Goal: Transaction & Acquisition: Purchase product/service

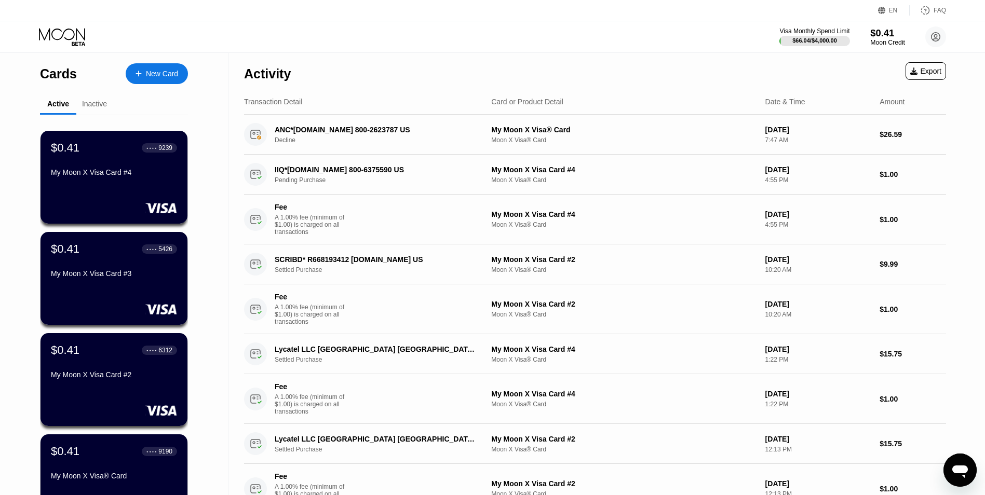
click at [887, 43] on div "Moon Credit" at bounding box center [887, 42] width 35 height 7
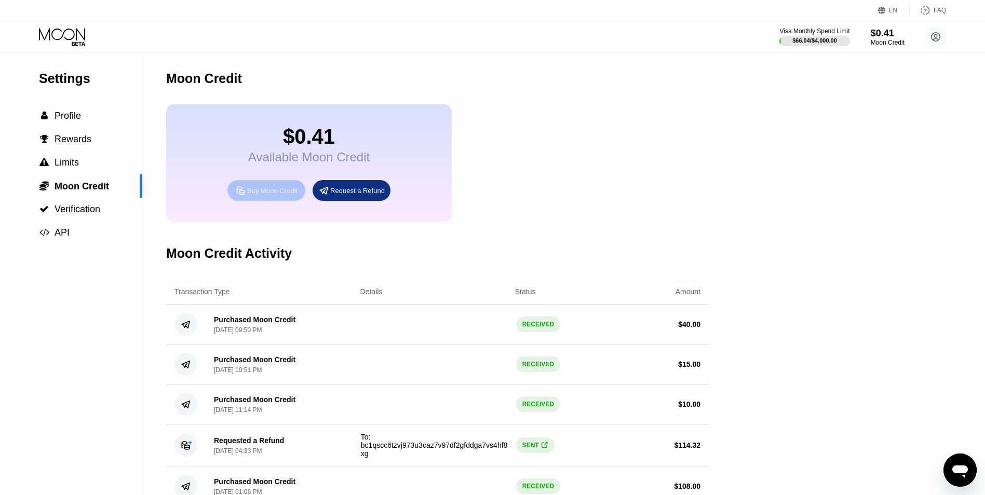
click at [280, 195] on div "Buy Moon Credit" at bounding box center [272, 190] width 50 height 9
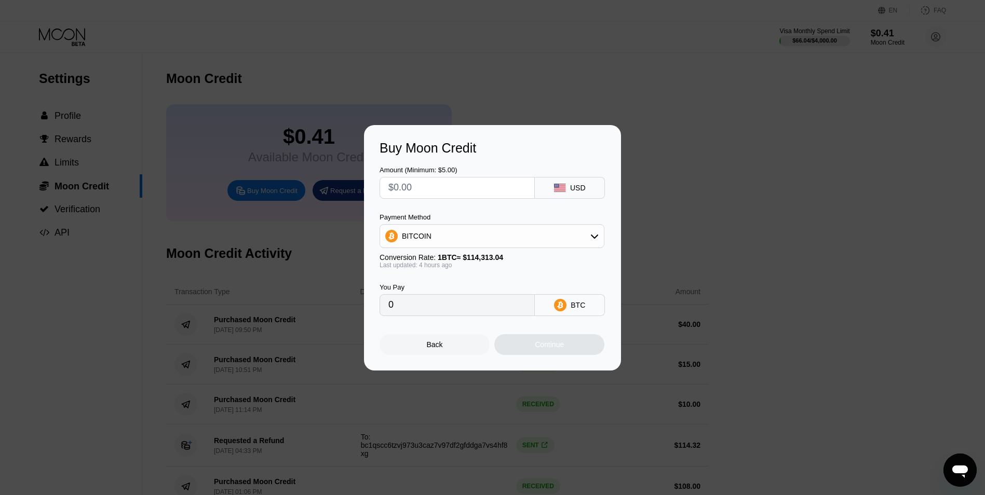
click at [430, 191] on input "text" at bounding box center [457, 188] width 138 height 21
type input "$4"
type input "0.00003559"
type input "$40"
type input "0.00035581"
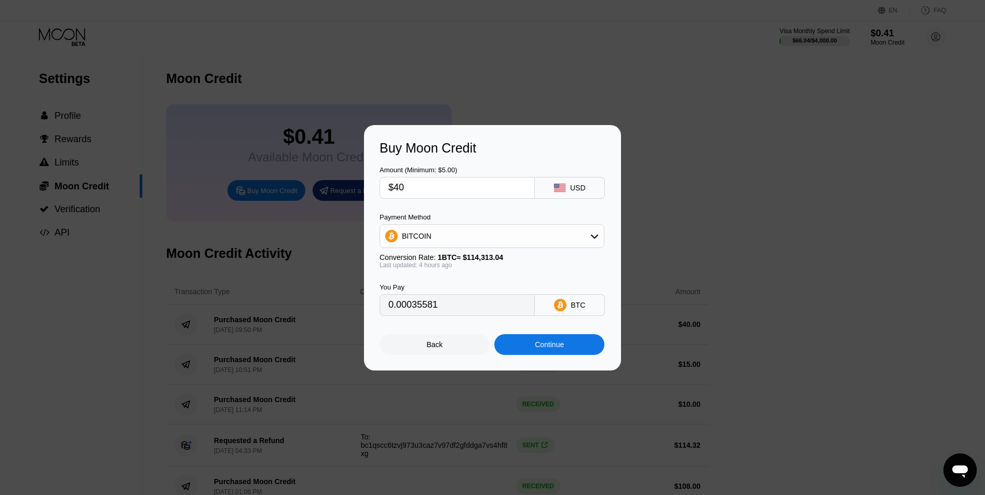
type input "$40"
click at [556, 355] on div "Continue" at bounding box center [549, 344] width 110 height 21
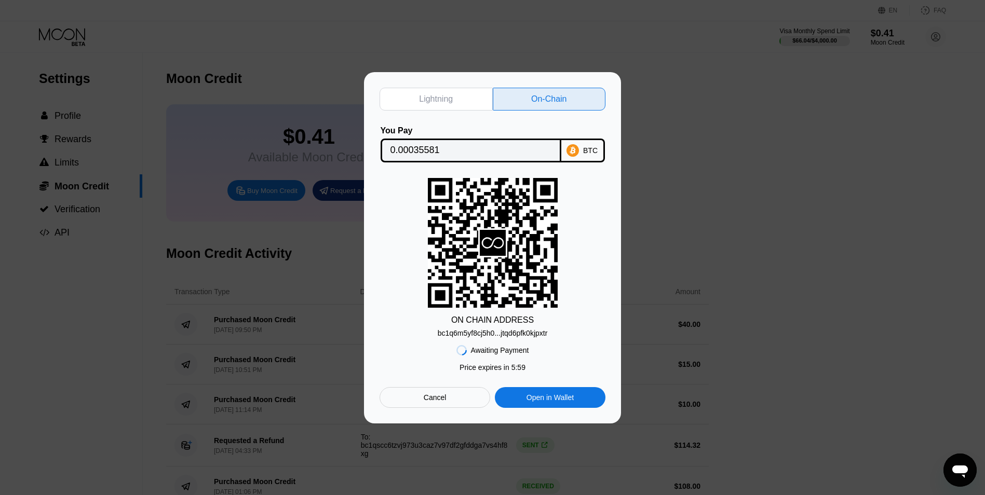
click at [502, 333] on div "bc1q6m5yf8cj5h0...jtqd6pfk0kjpxtr" at bounding box center [493, 333] width 110 height 8
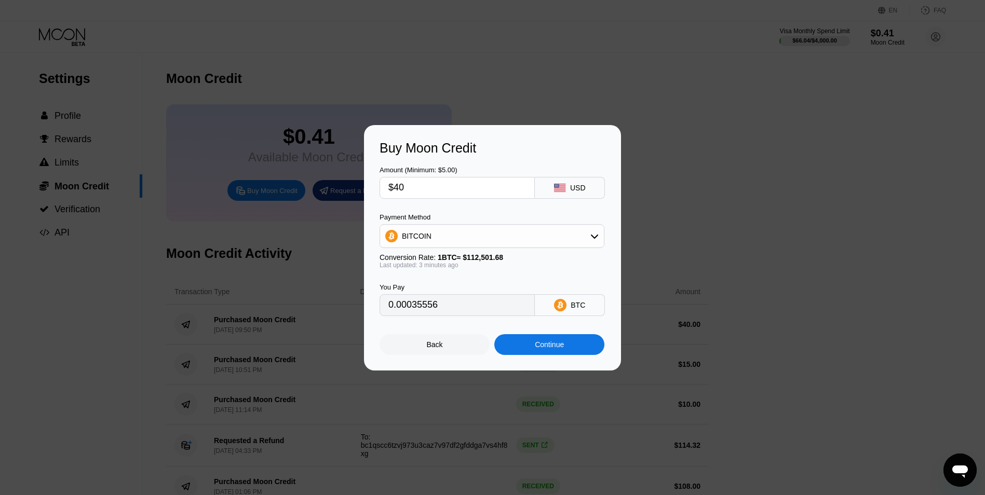
type input "0.00035569"
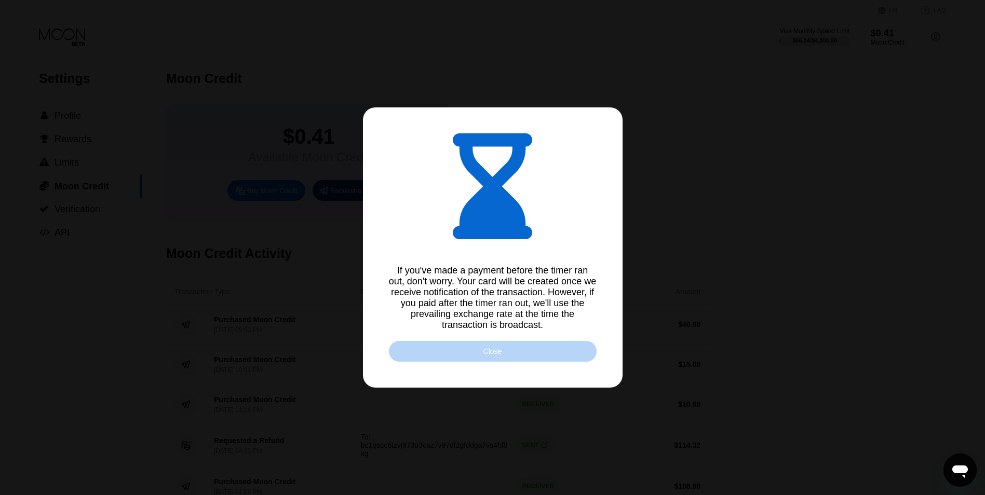
click at [492, 354] on div "Close" at bounding box center [492, 351] width 19 height 8
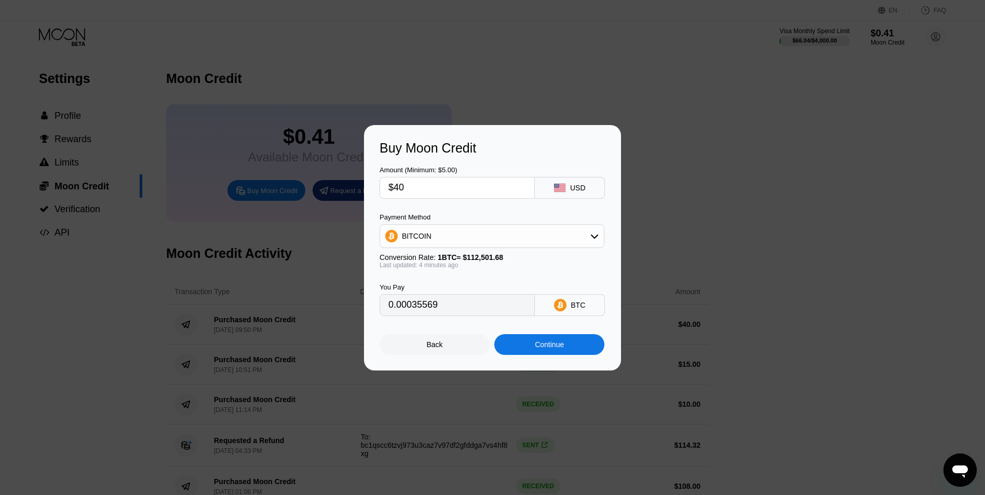
click at [475, 381] on div at bounding box center [492, 247] width 985 height 495
click at [437, 349] on div "Back" at bounding box center [435, 345] width 16 height 8
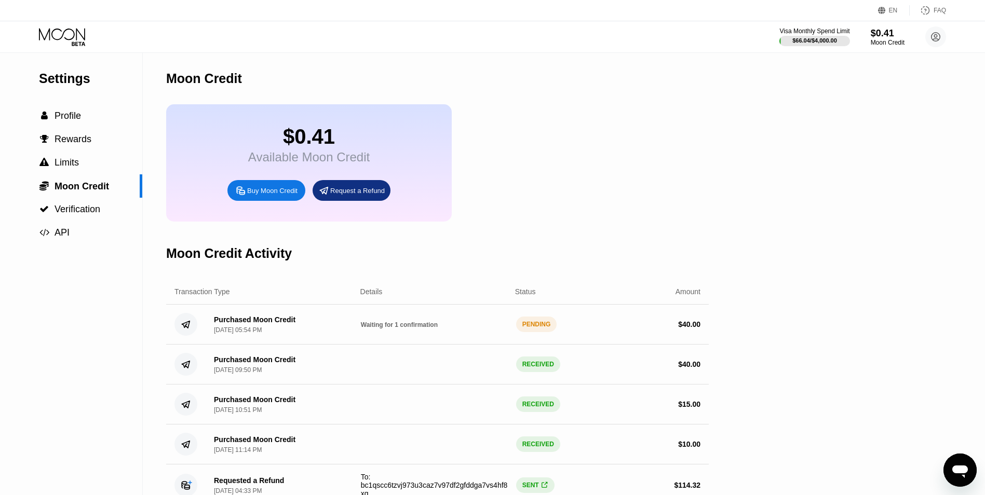
click at [691, 345] on div "Purchased Moon Credit Aug 19, 2025, 05:54 PM Waiting for 1 confirmation PENDING…" at bounding box center [437, 325] width 543 height 40
click at [267, 334] on div "Purchased Moon Credit Aug 19, 2025, 05:54 PM" at bounding box center [255, 325] width 82 height 18
click at [266, 324] on div "Purchased Moon Credit" at bounding box center [255, 320] width 82 height 8
click at [374, 296] on div "Details" at bounding box center [371, 292] width 22 height 8
click at [536, 332] on div "PENDING" at bounding box center [536, 325] width 41 height 16
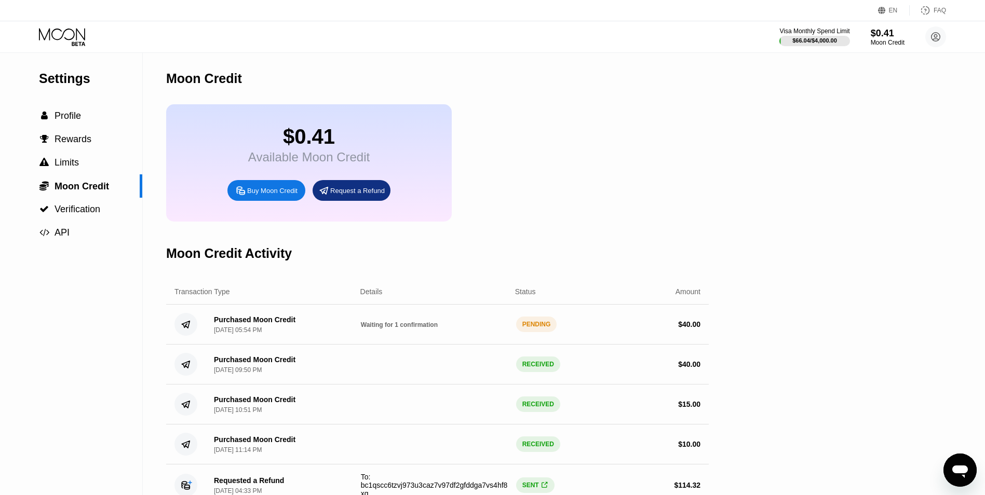
click at [547, 332] on div "PENDING" at bounding box center [536, 325] width 41 height 16
click at [527, 332] on div "PENDING" at bounding box center [536, 325] width 41 height 16
click at [362, 345] on div "Purchased Moon Credit Aug 19, 2025, 05:54 PM Waiting for 1 confirmation PENDING…" at bounding box center [437, 325] width 543 height 40
click at [323, 345] on div "Purchased Moon Credit Aug 19, 2025, 05:54 PM Waiting for 1 confirmation PENDING…" at bounding box center [437, 325] width 543 height 40
click at [642, 222] on div "$0.41 Available Moon Credit Buy Moon Credit Request a Refund" at bounding box center [437, 162] width 543 height 117
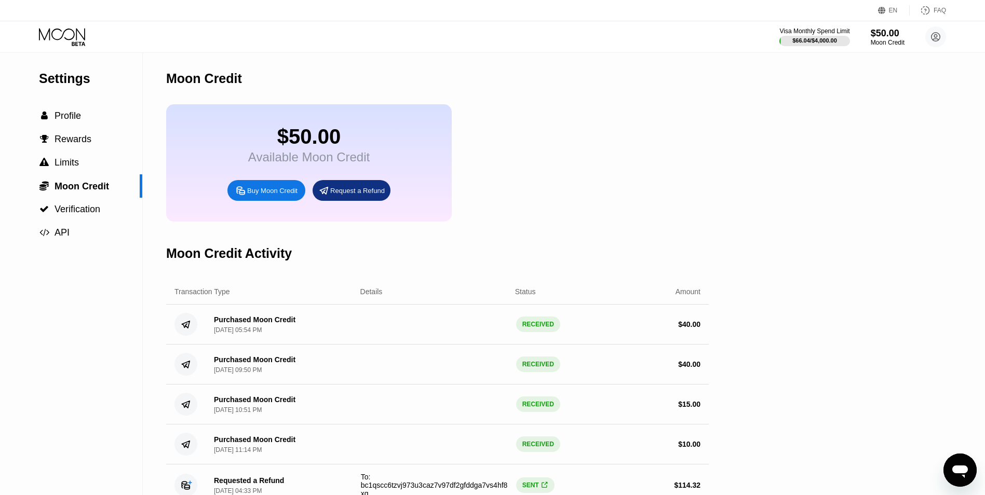
click at [526, 332] on div "RECEIVED" at bounding box center [538, 325] width 44 height 16
click at [65, 33] on icon at bounding box center [63, 37] width 48 height 18
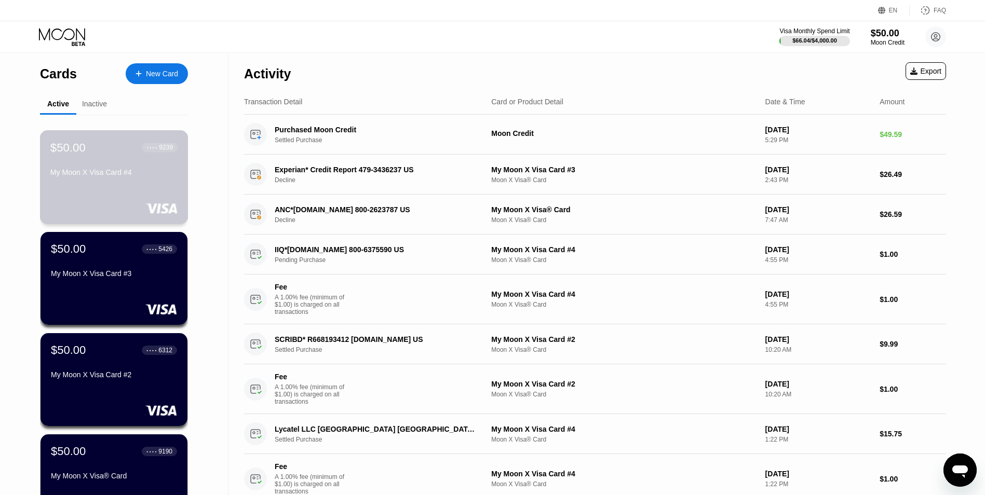
click at [115, 177] on div "My Moon X Visa Card #4" at bounding box center [113, 172] width 127 height 8
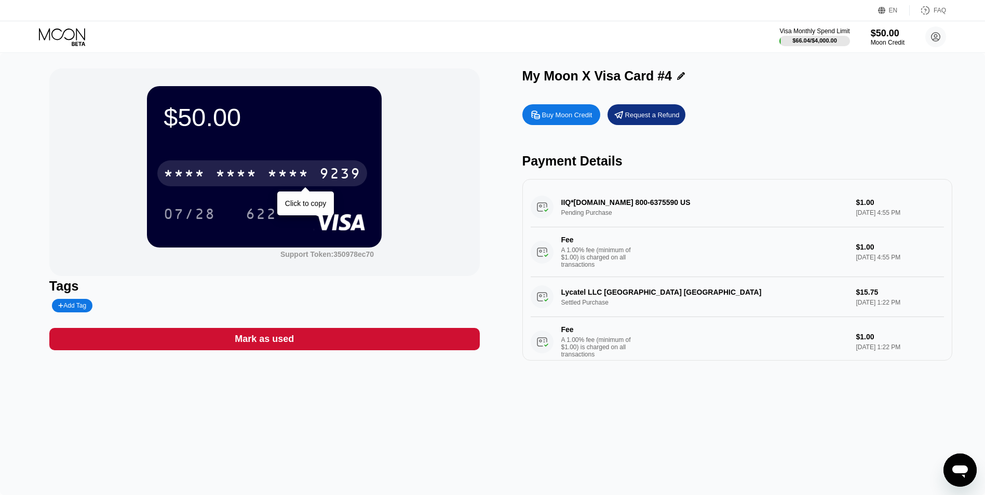
click at [308, 175] on div "* * * *" at bounding box center [288, 175] width 42 height 17
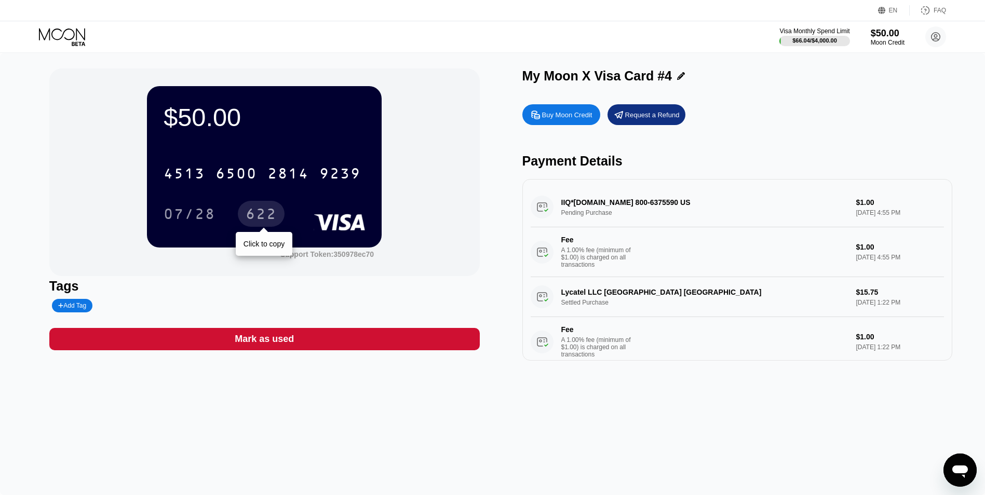
click at [268, 213] on div "622" at bounding box center [261, 215] width 31 height 17
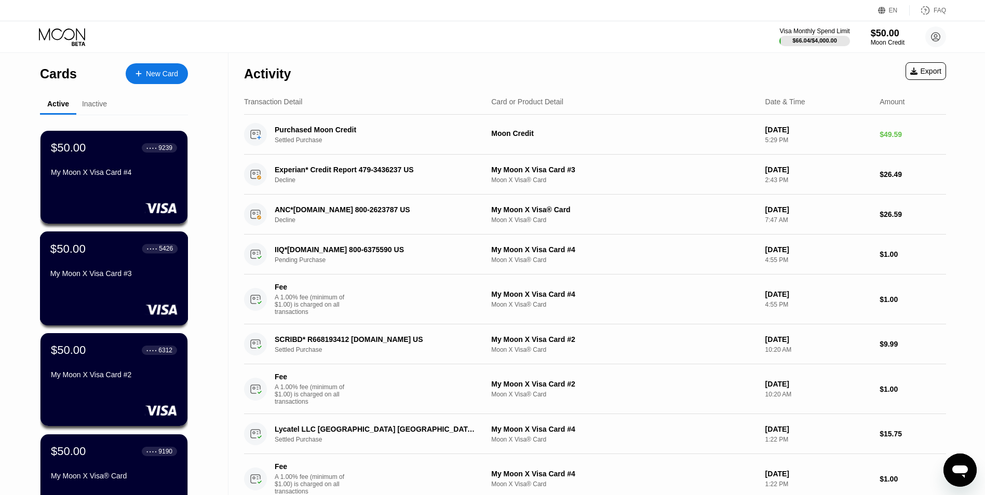
click at [99, 278] on div "My Moon X Visa Card #3" at bounding box center [113, 273] width 127 height 8
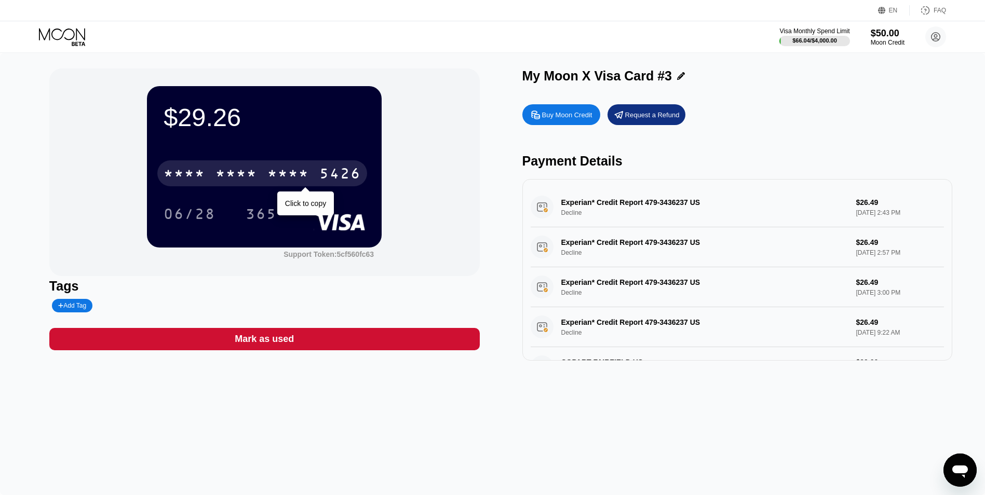
click at [297, 175] on div "* * * *" at bounding box center [288, 175] width 42 height 17
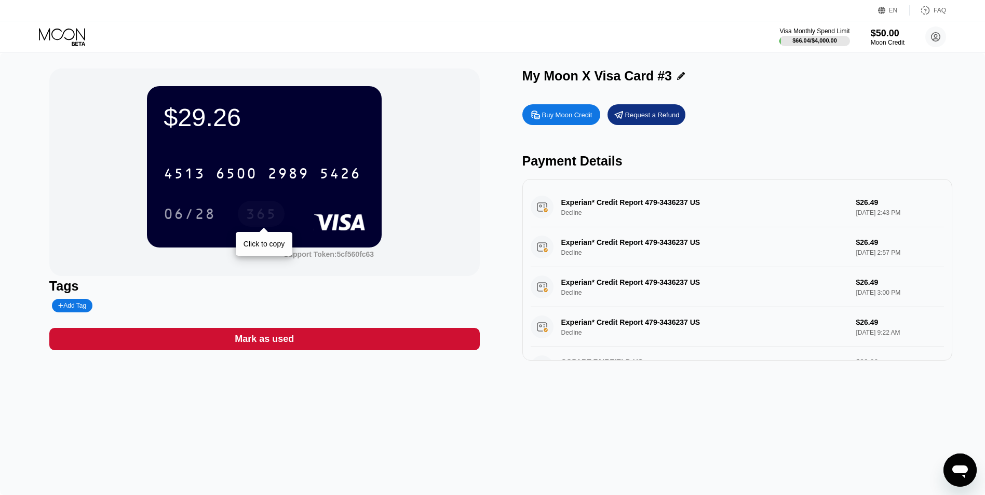
click at [252, 217] on div "365" at bounding box center [261, 215] width 31 height 17
click at [801, 159] on div "Payment Details" at bounding box center [737, 161] width 430 height 15
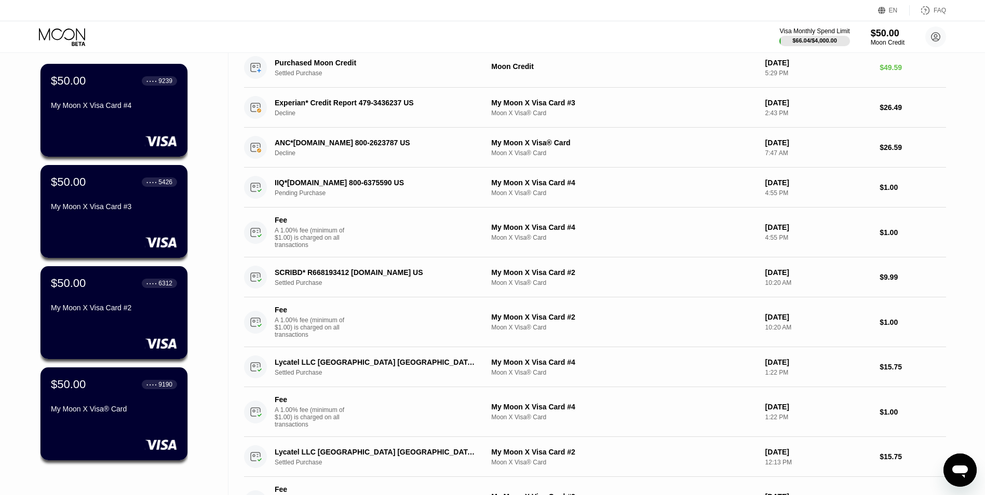
scroll to position [62, 0]
